Goal: Information Seeking & Learning: Learn about a topic

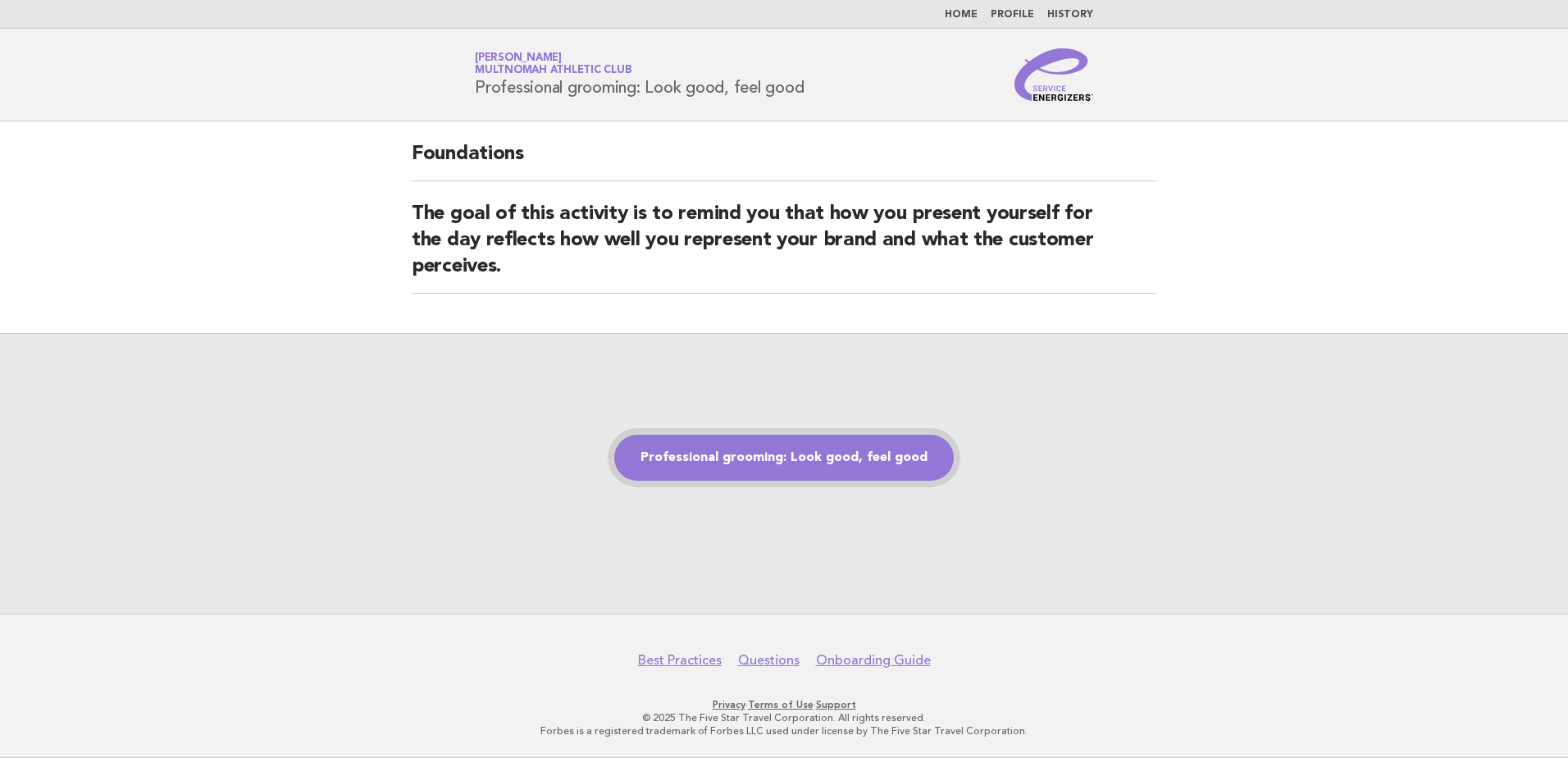
click at [835, 440] on link "Professional grooming: Look good, feel good" at bounding box center [783, 457] width 339 height 46
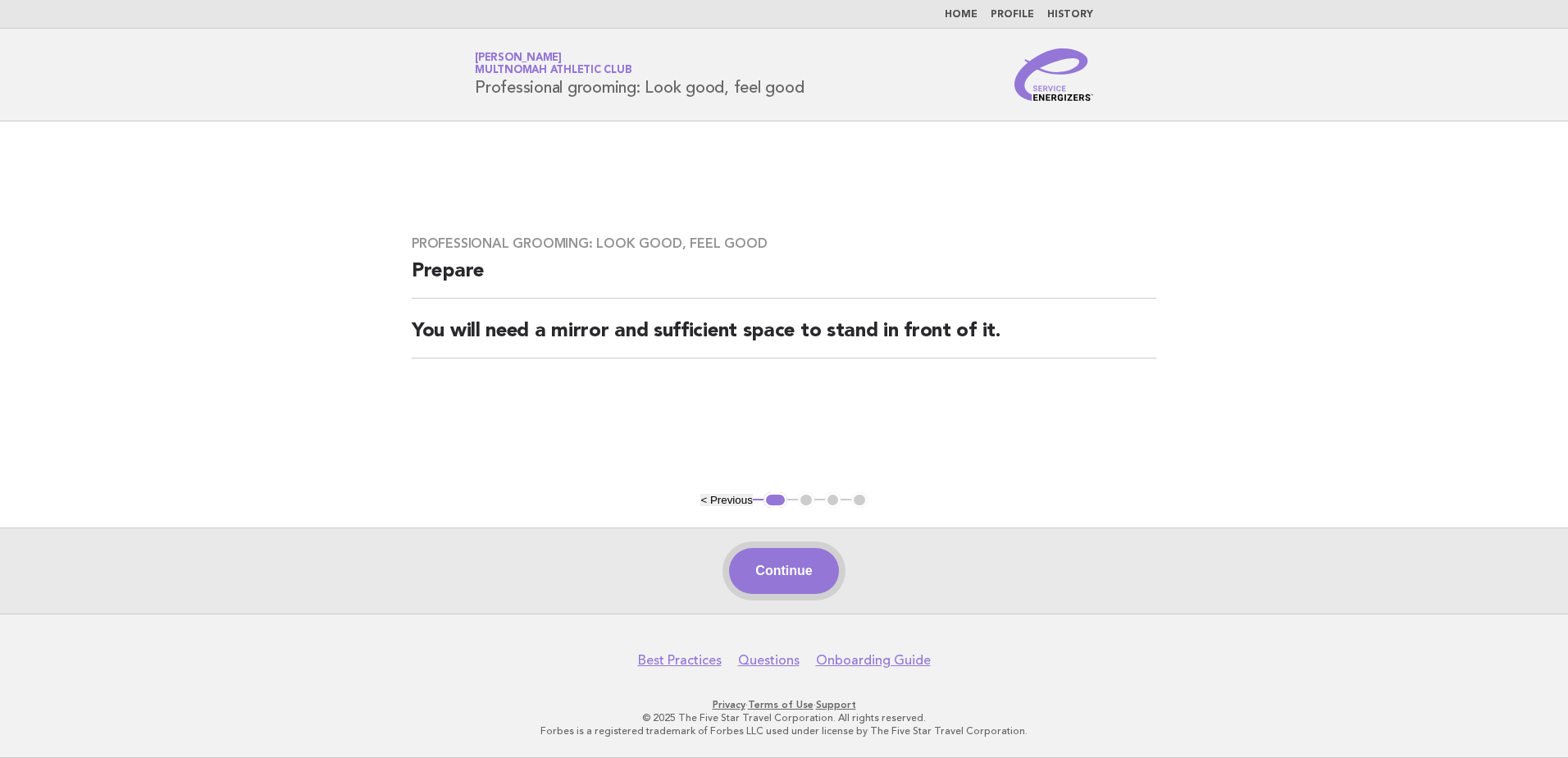
click at [824, 570] on button "Continue" at bounding box center [783, 571] width 109 height 46
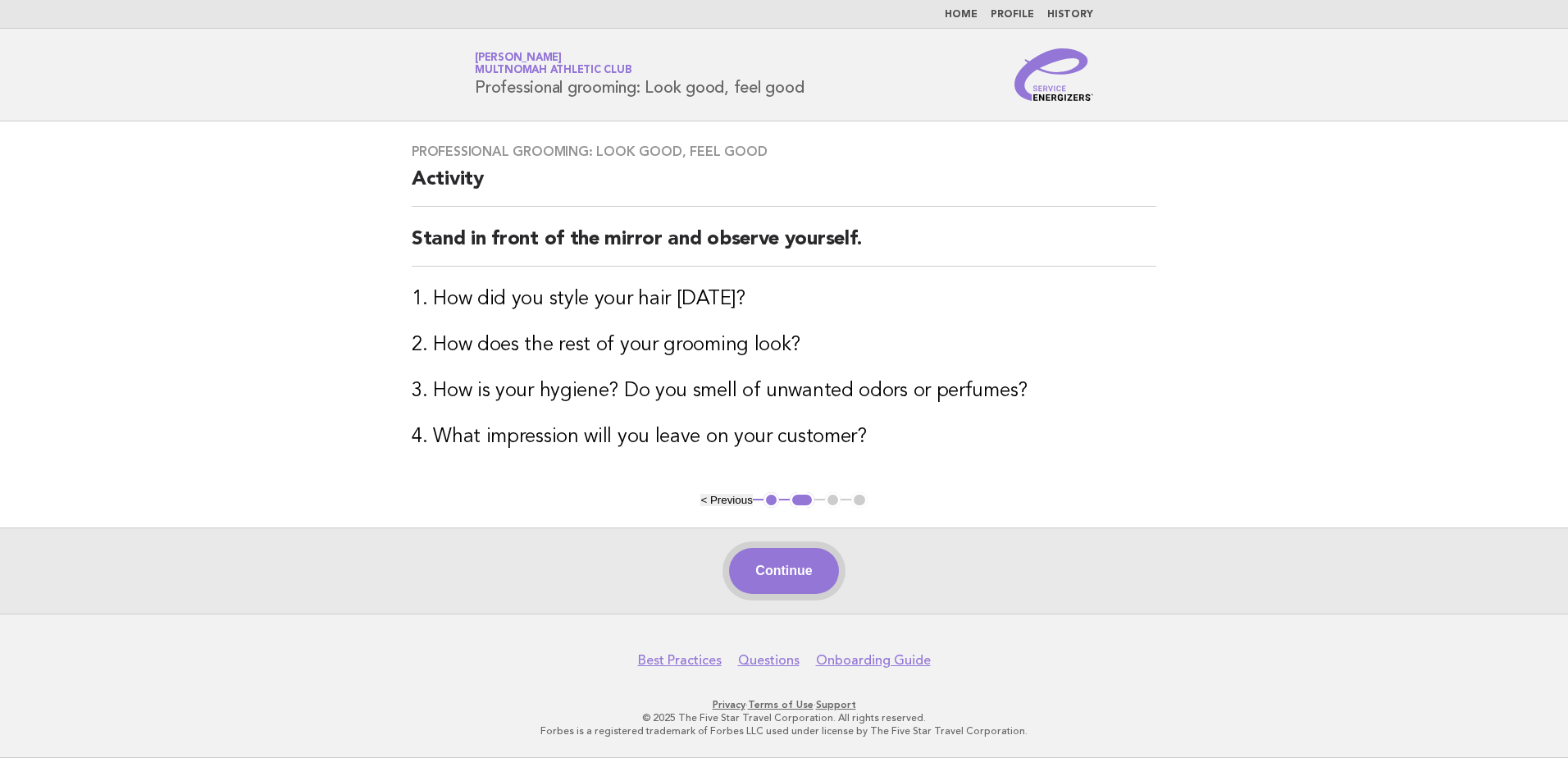
click at [786, 565] on button "Continue" at bounding box center [783, 571] width 109 height 46
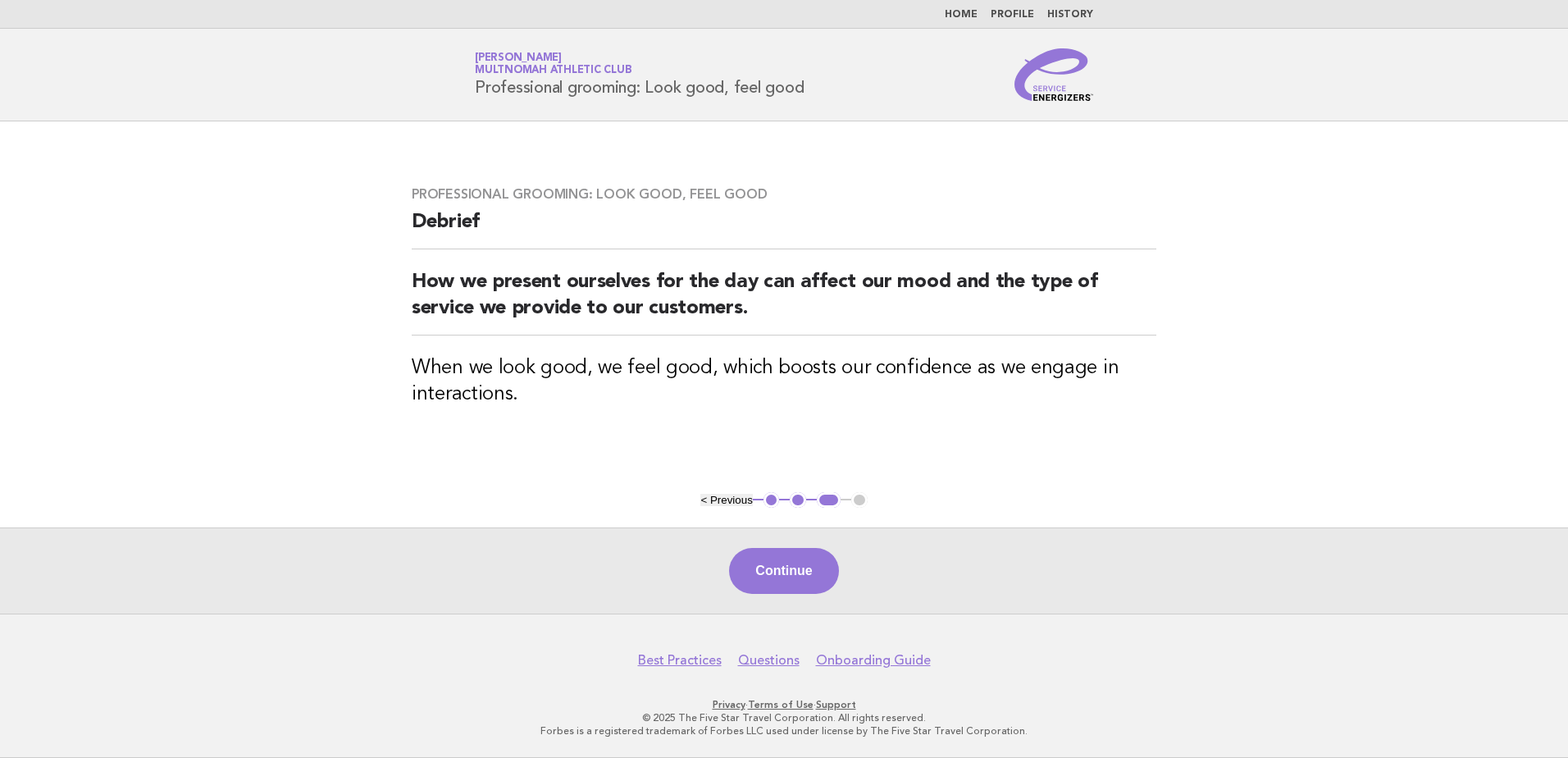
click at [770, 574] on button "Continue" at bounding box center [783, 571] width 109 height 46
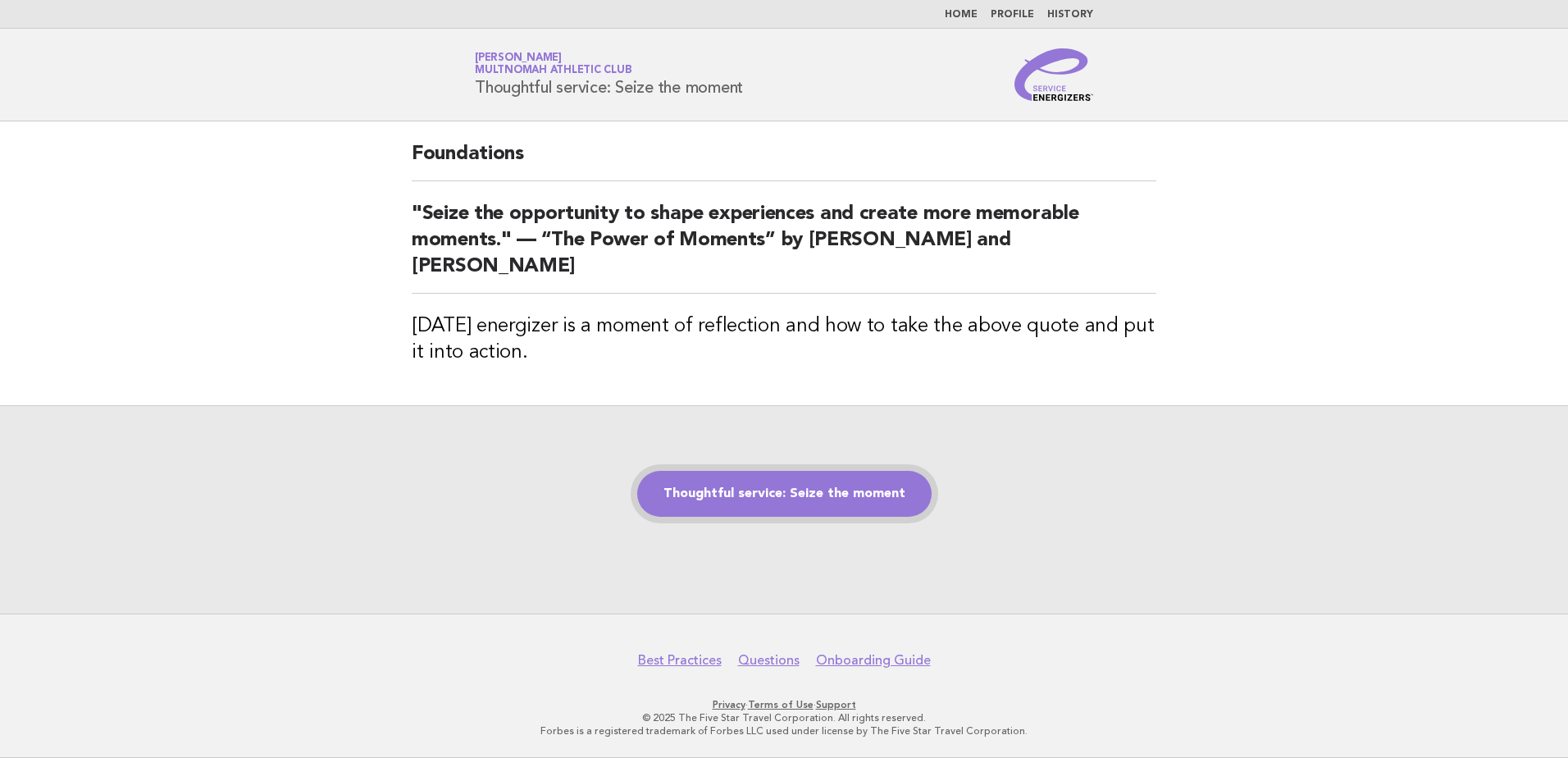
click at [762, 490] on link "Thoughtful service: Seize the moment" at bounding box center [784, 494] width 294 height 46
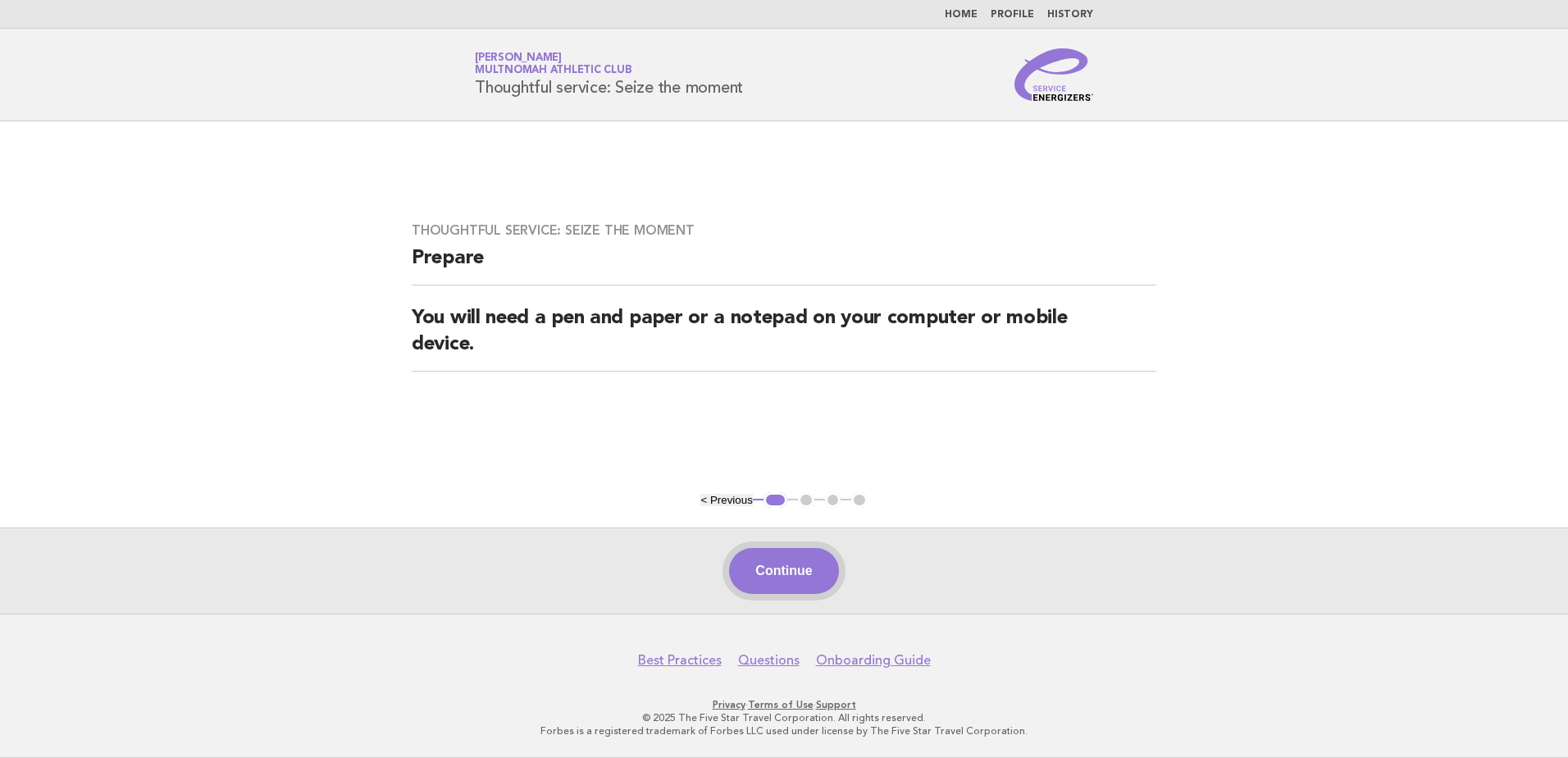
click at [790, 590] on button "Continue" at bounding box center [783, 571] width 109 height 46
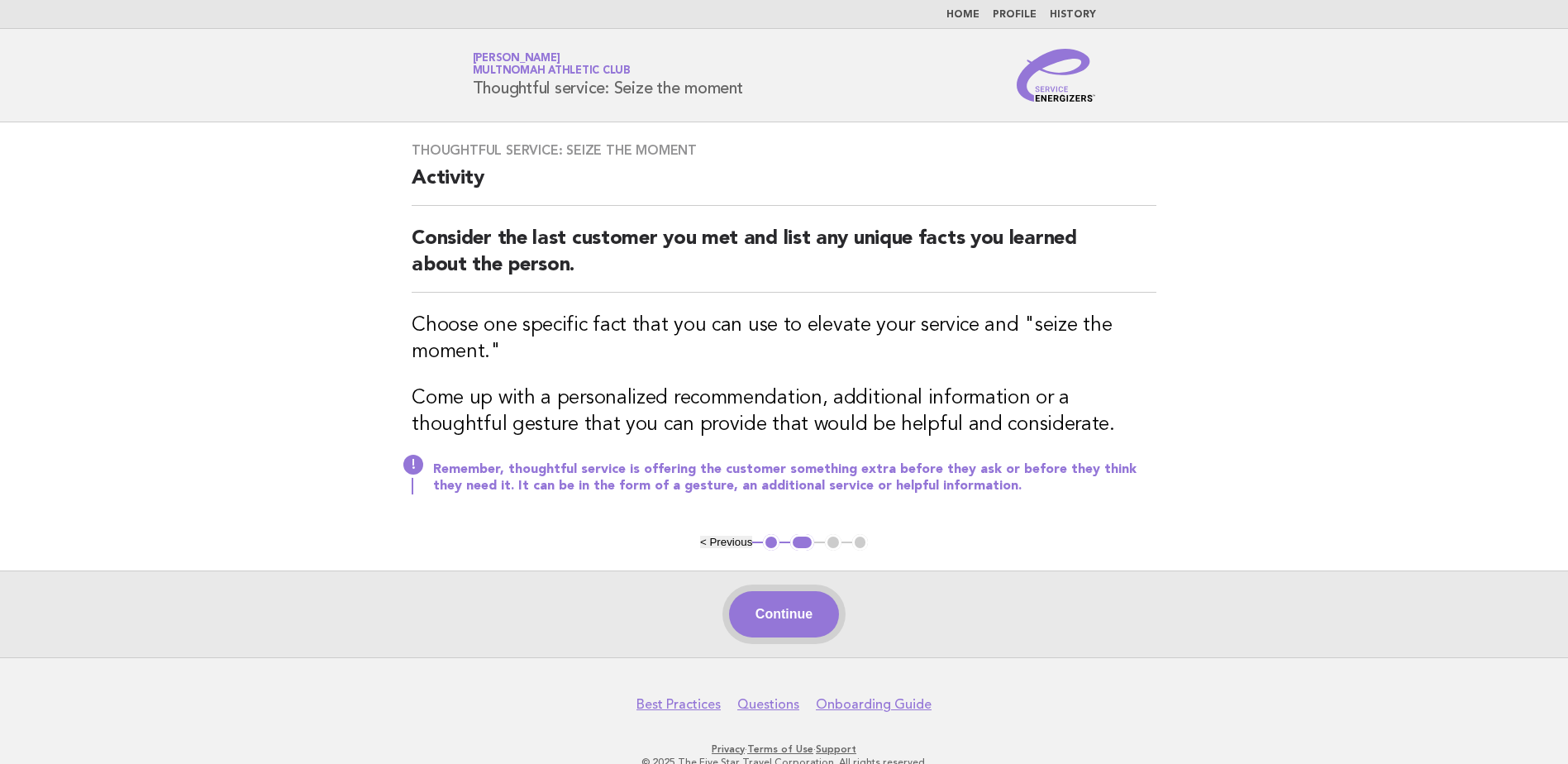
click at [780, 610] on button "Continue" at bounding box center [784, 614] width 110 height 47
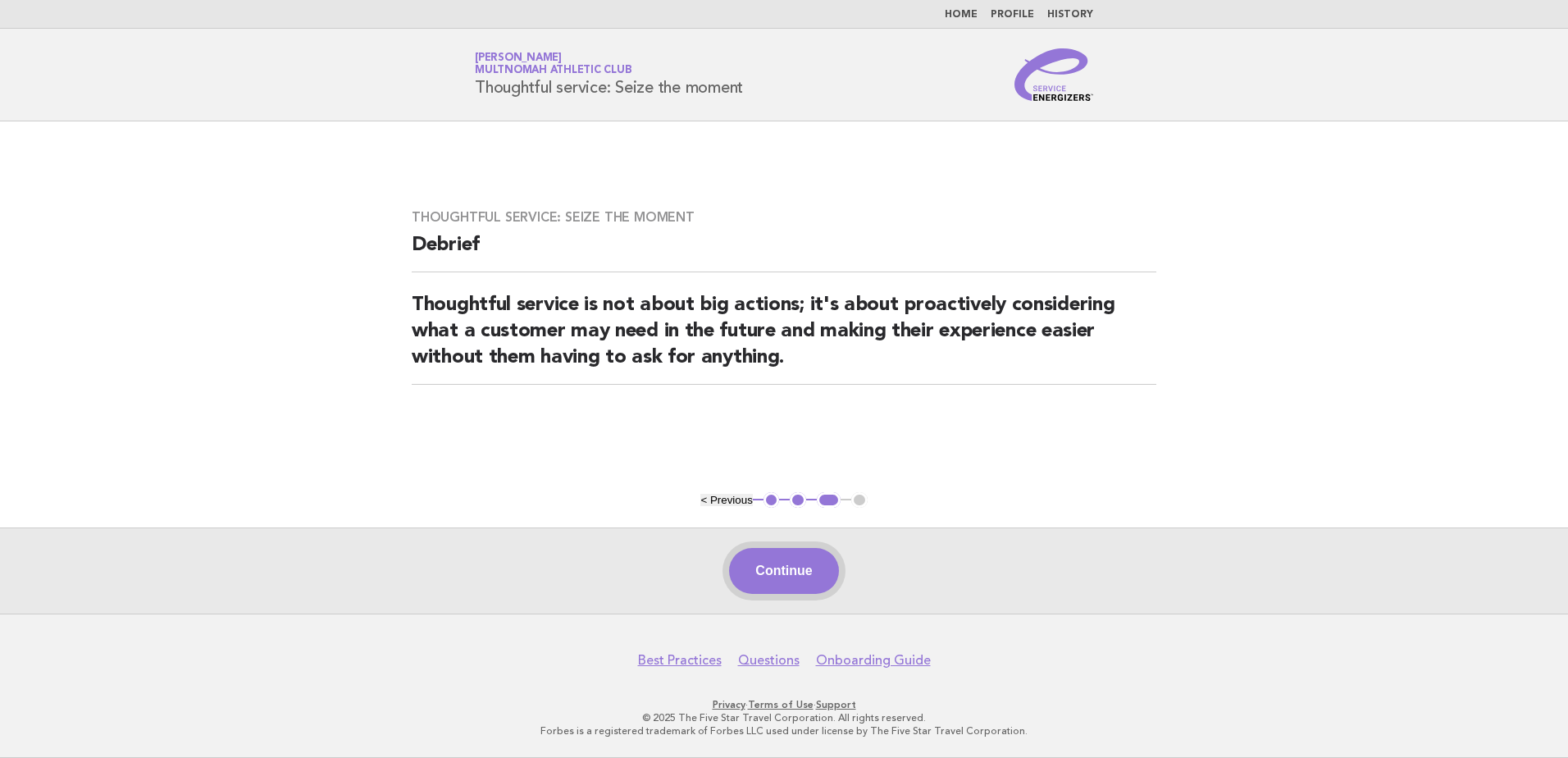
click at [793, 571] on button "Continue" at bounding box center [783, 571] width 109 height 46
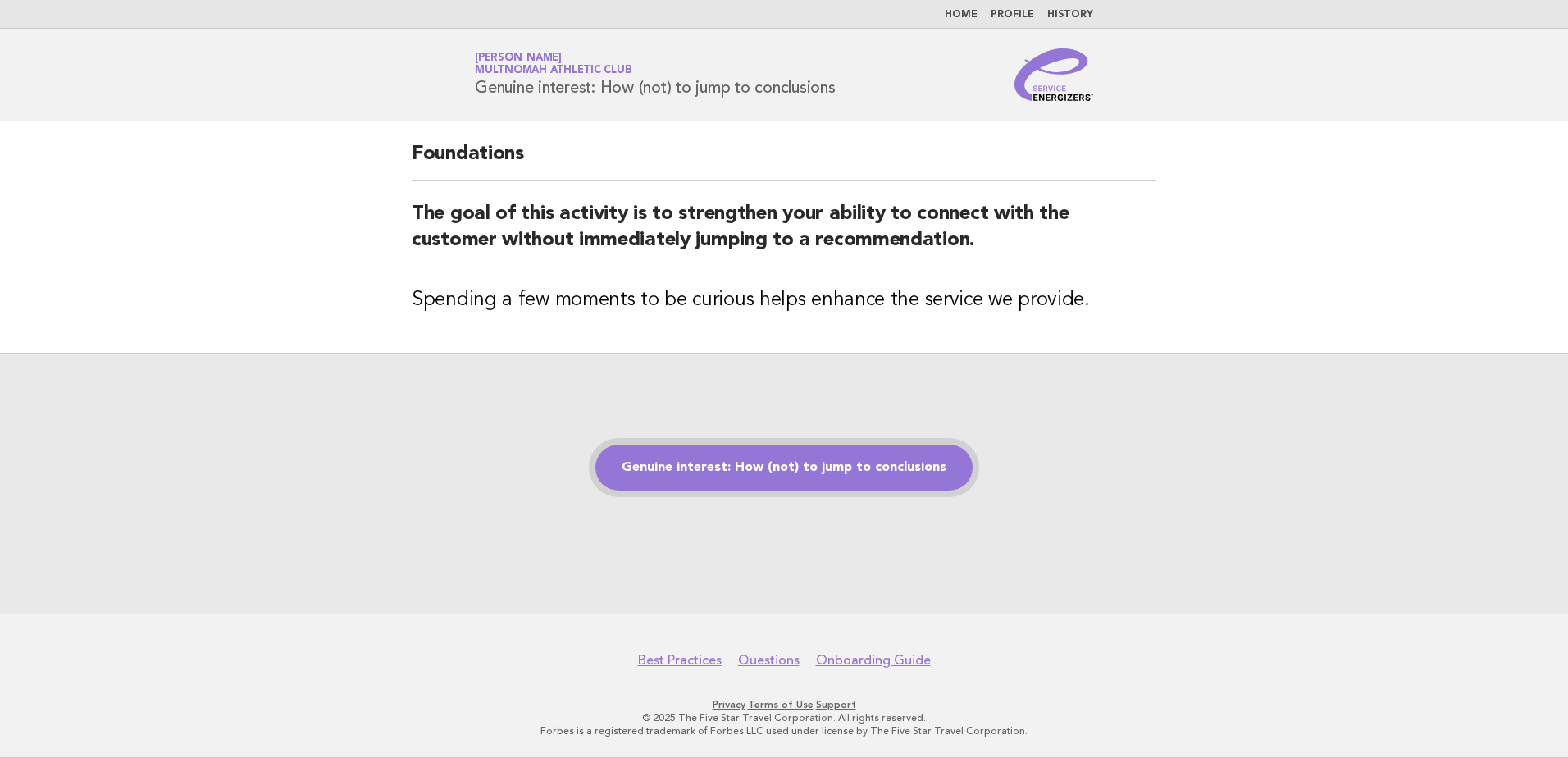
click at [819, 469] on link "Genuine interest: How (not) to jump to conclusions" at bounding box center [784, 467] width 378 height 46
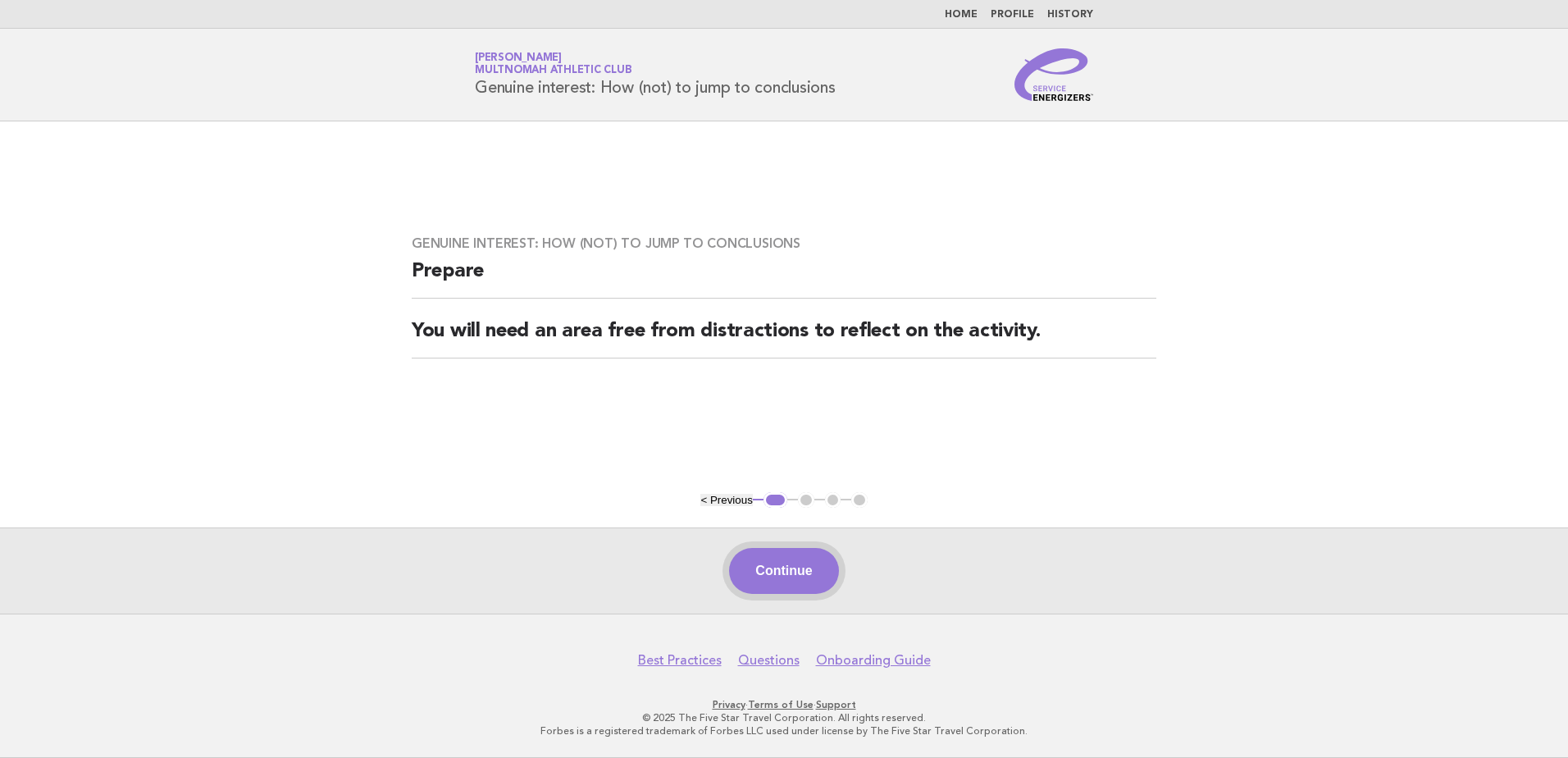
click at [752, 584] on button "Continue" at bounding box center [783, 571] width 109 height 46
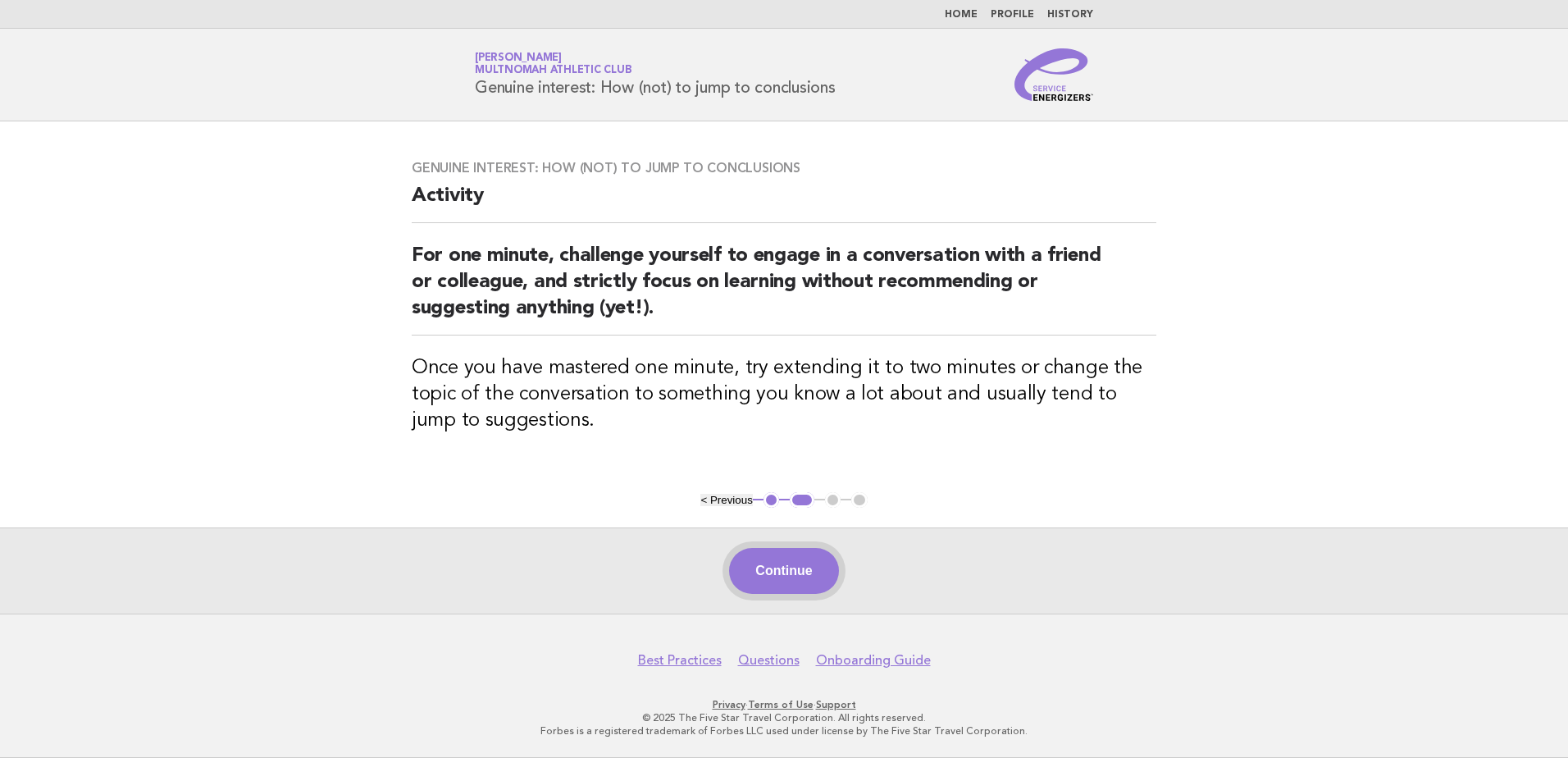
click at [778, 571] on button "Continue" at bounding box center [783, 571] width 109 height 46
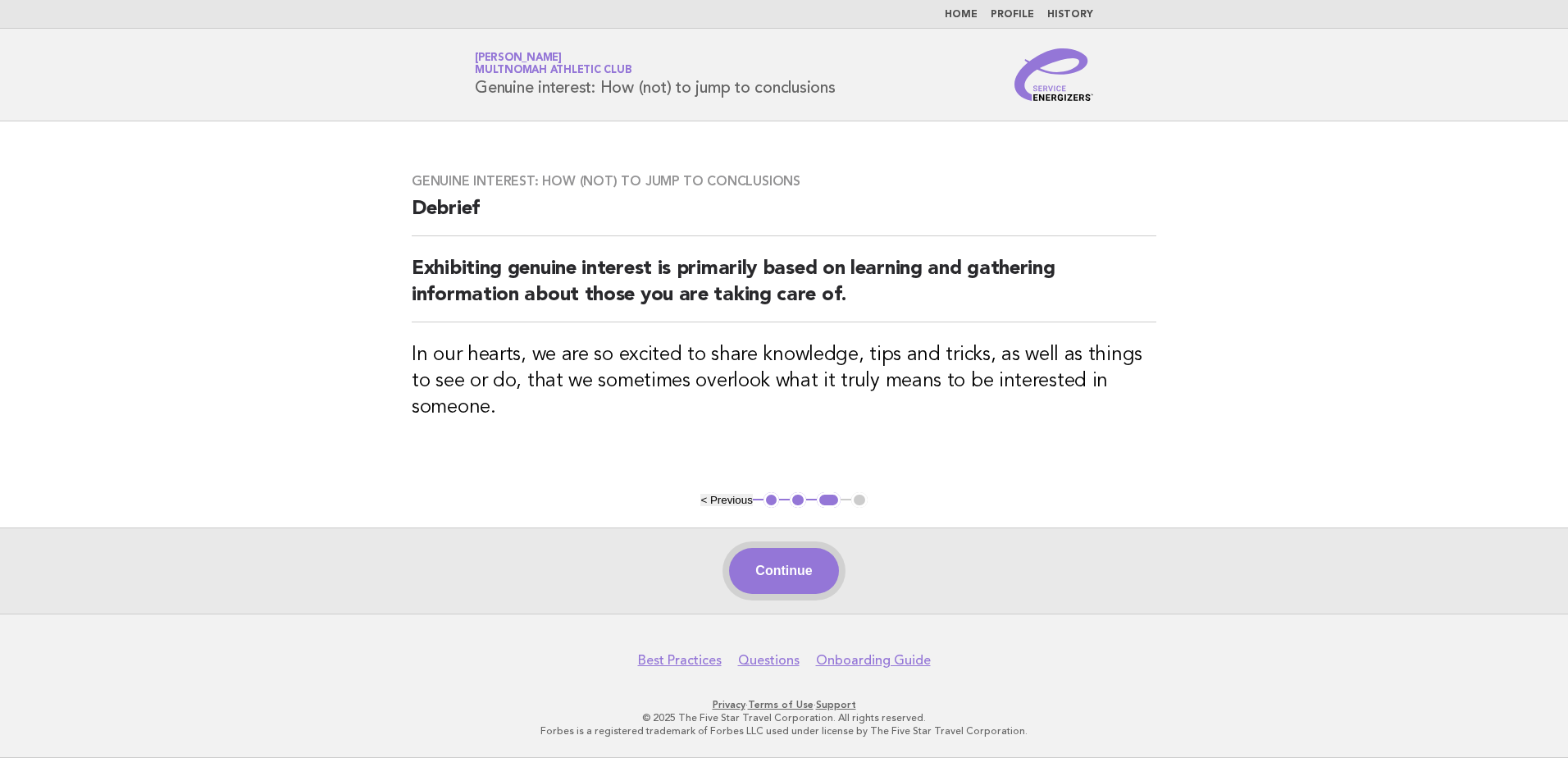
click at [807, 570] on button "Continue" at bounding box center [783, 571] width 109 height 46
